Goal: Task Accomplishment & Management: Manage account settings

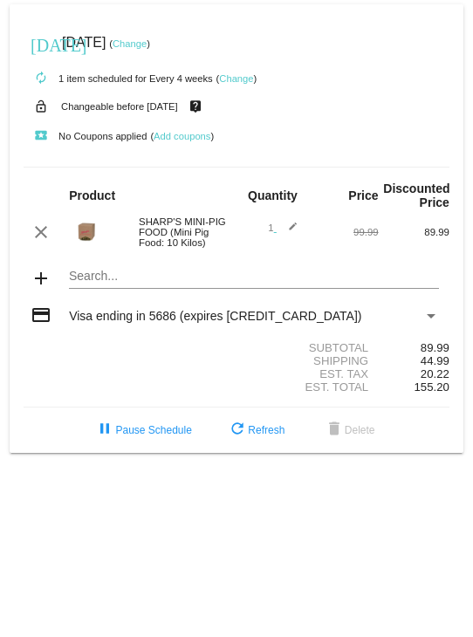
click at [147, 39] on link "Change" at bounding box center [130, 43] width 34 height 10
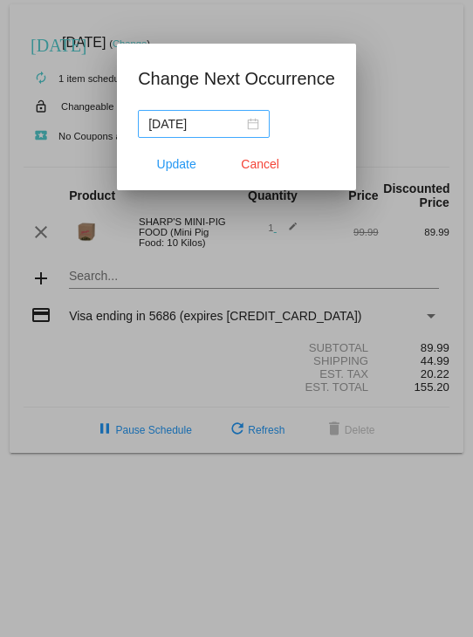
click at [257, 125] on div "[DATE]" at bounding box center [203, 123] width 111 height 19
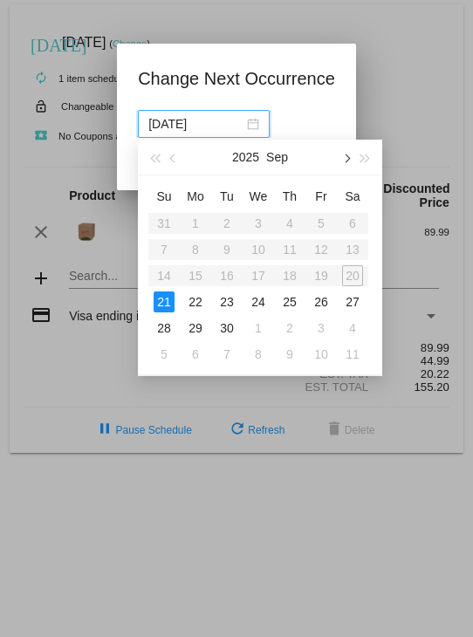
click at [348, 162] on button "button" at bounding box center [345, 157] width 19 height 35
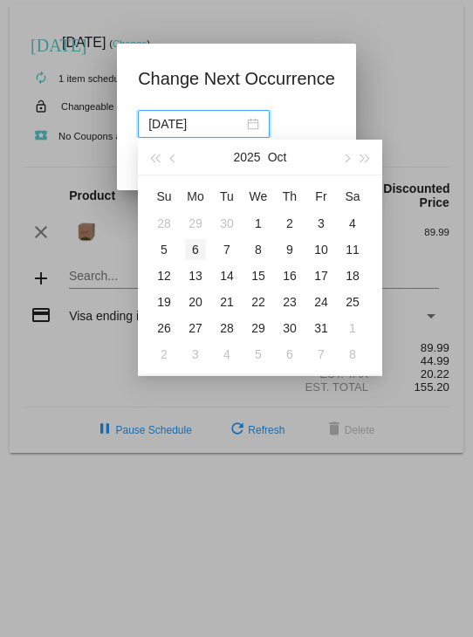
click at [195, 244] on div "6" at bounding box center [195, 249] width 21 height 21
type input "[DATE]"
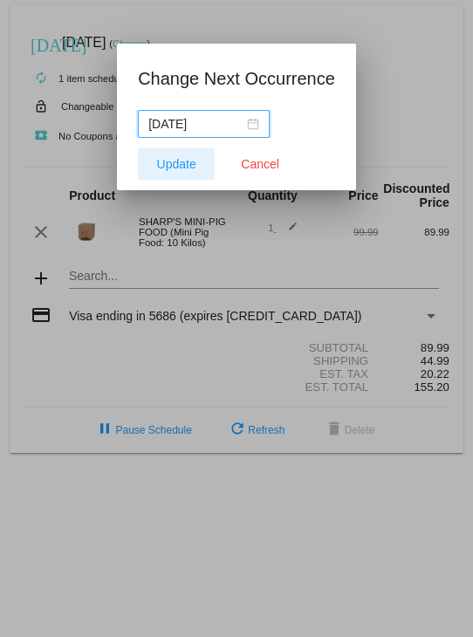
click at [176, 161] on span "Update" at bounding box center [176, 164] width 39 height 14
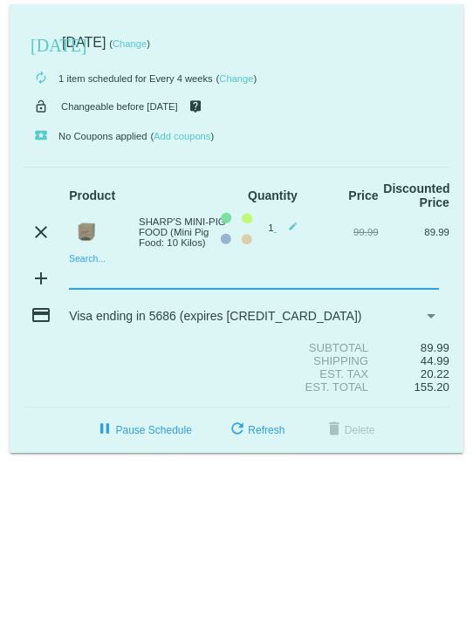
click at [69, 281] on mat-card "[DATE] [DATE] ( Change ) autorenew 1 item scheduled for Every 4 weeks ( Change …" at bounding box center [237, 228] width 454 height 449
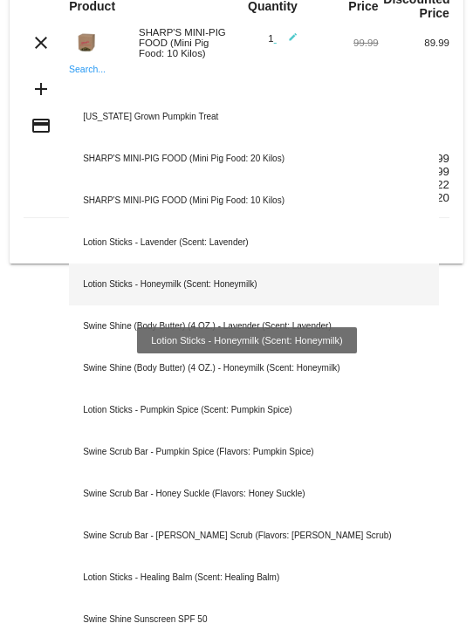
scroll to position [236, 0]
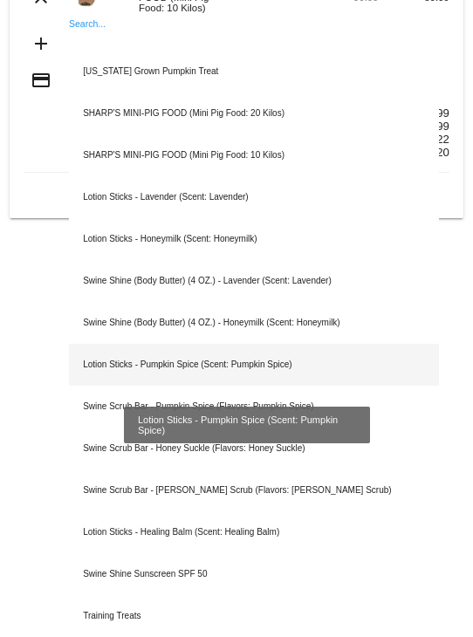
click at [277, 360] on div "Lotion Sticks - Pumpkin Spice (Scent: Pumpkin Spice)" at bounding box center [254, 365] width 370 height 42
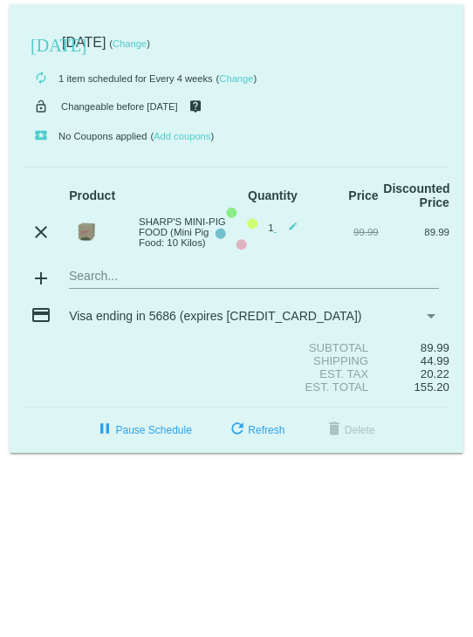
scroll to position [0, 0]
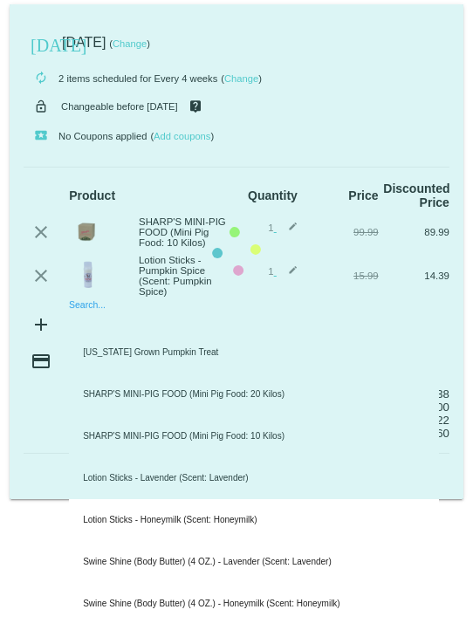
click at [85, 321] on mat-card "[DATE] [DATE] ( Change ) autorenew 2 items scheduled for Every 4 weeks ( Change…" at bounding box center [237, 251] width 454 height 495
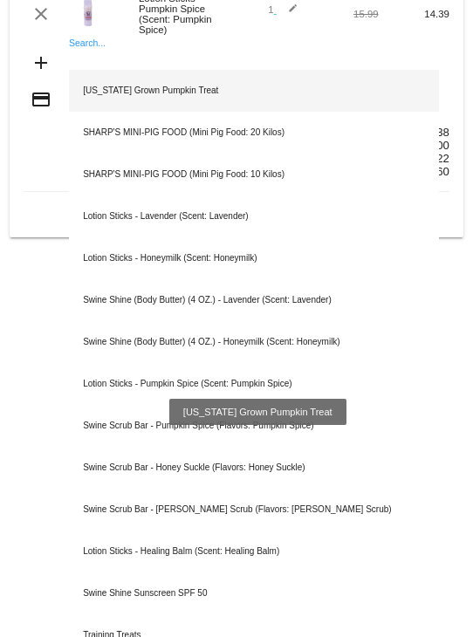
scroll to position [284, 0]
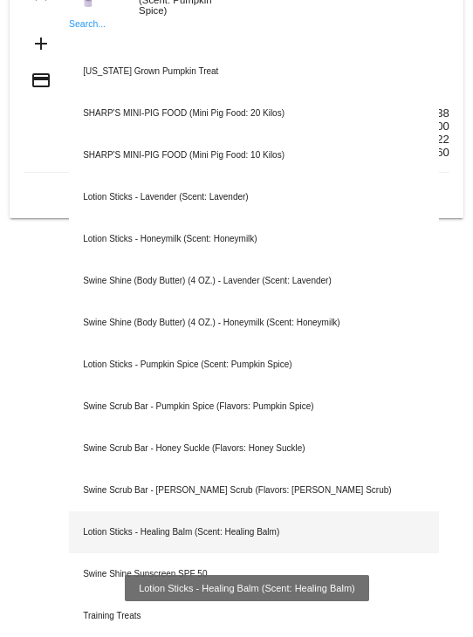
click at [311, 540] on div "Lotion Sticks - Healing Balm (Scent: Healing Balm)" at bounding box center [254, 532] width 370 height 42
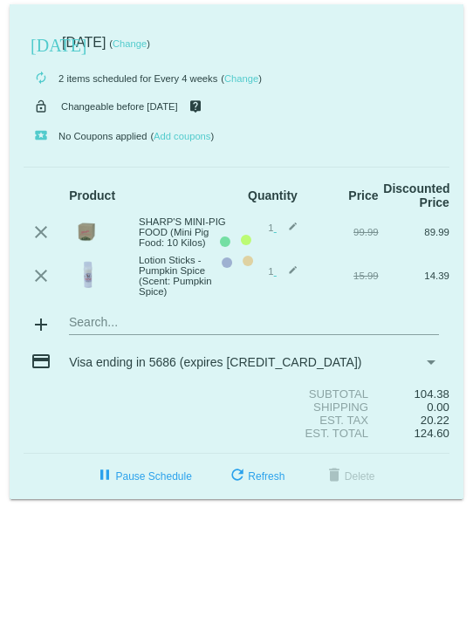
scroll to position [0, 0]
